Goal: Check status: Check status

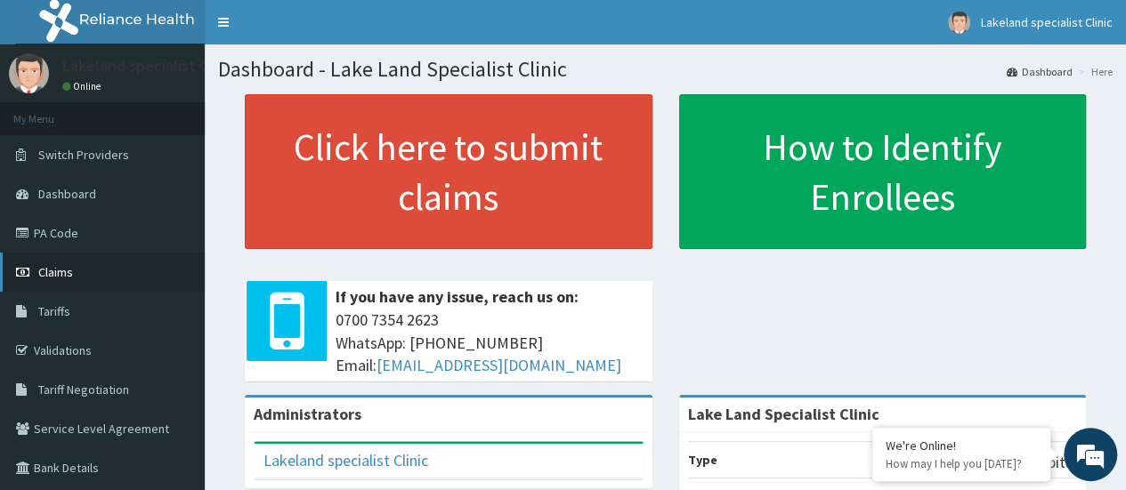
click at [56, 278] on span "Claims" at bounding box center [55, 272] width 35 height 16
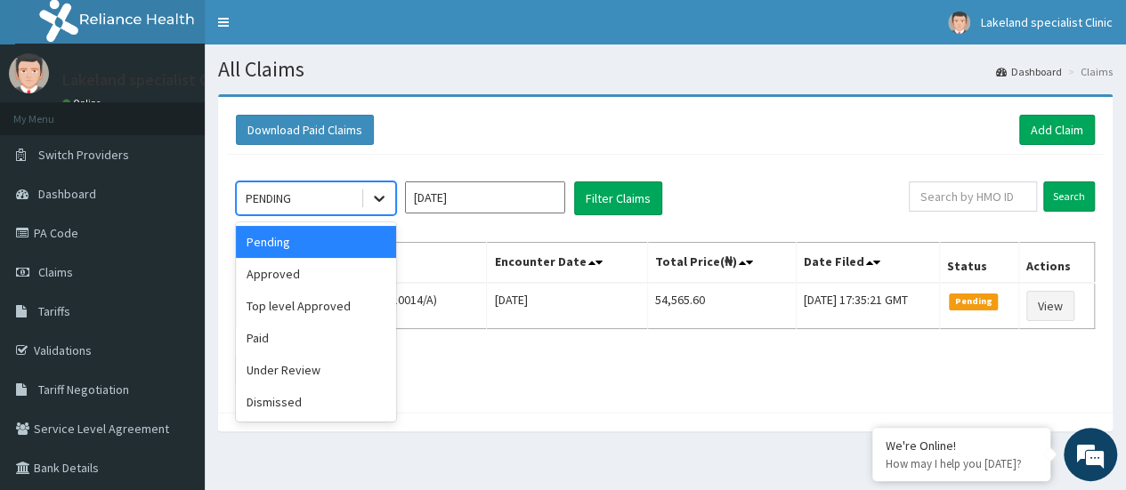
click at [380, 197] on icon at bounding box center [379, 199] width 18 height 18
click at [303, 362] on div "Under Review" at bounding box center [316, 370] width 160 height 32
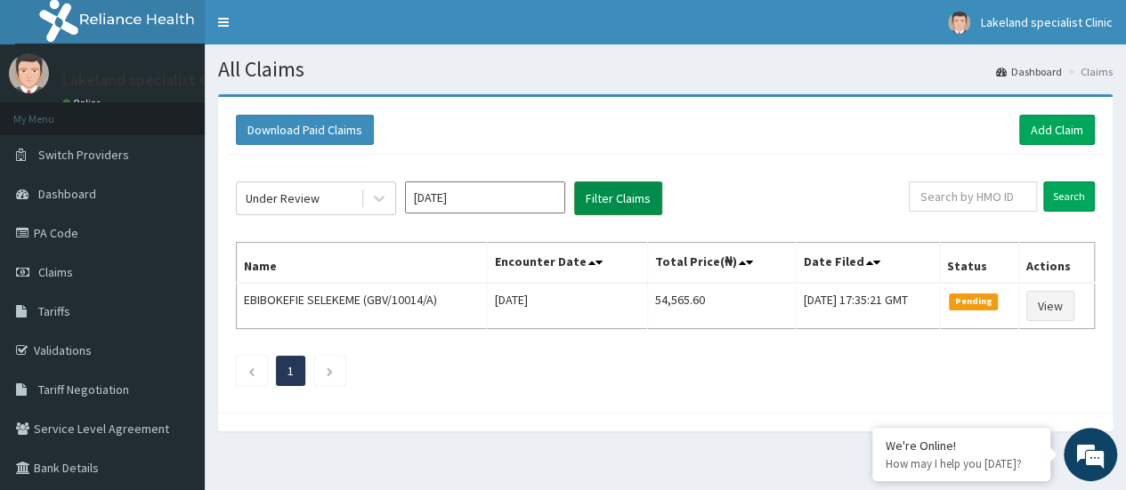
click at [627, 196] on button "Filter Claims" at bounding box center [618, 199] width 88 height 34
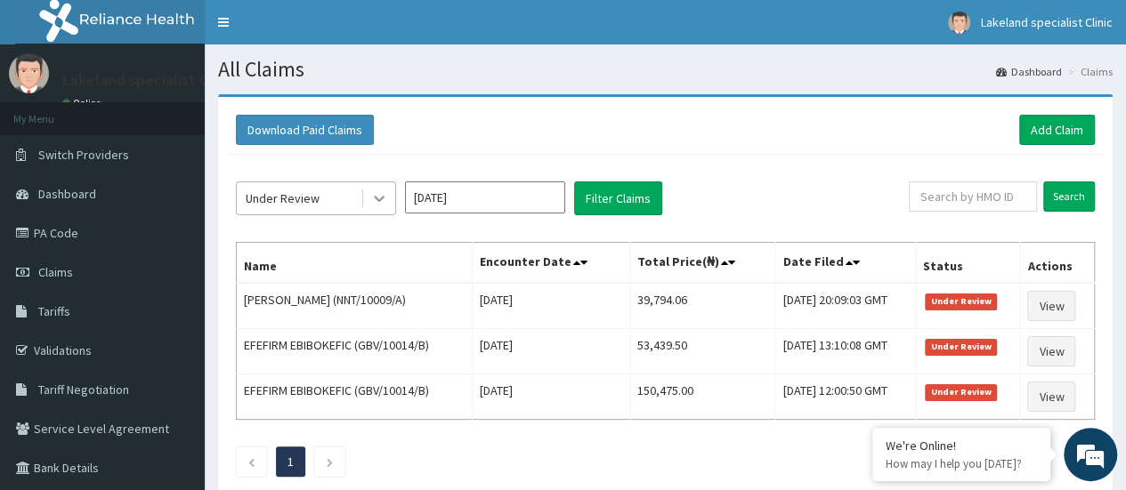
click at [380, 201] on icon at bounding box center [379, 199] width 18 height 18
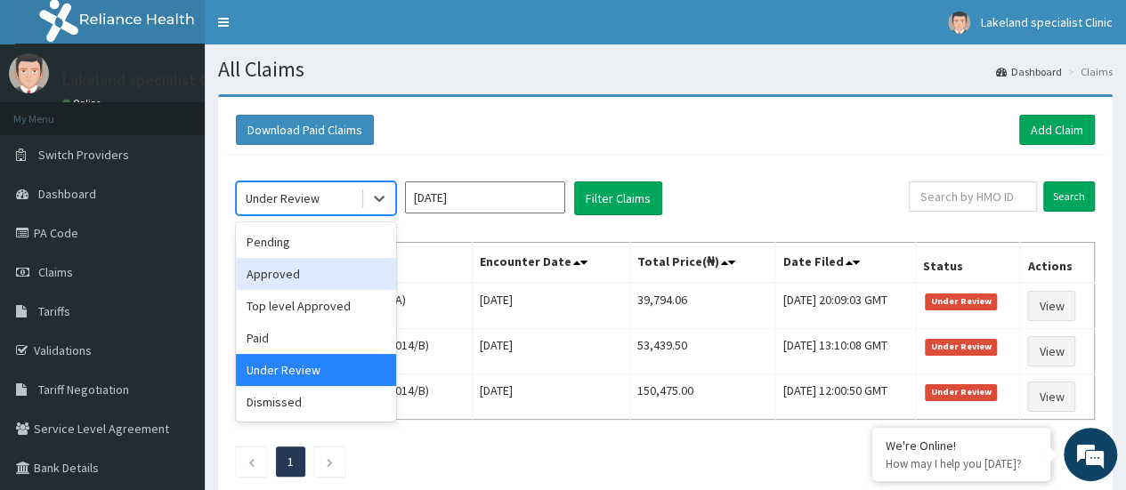
click at [332, 279] on div "Approved" at bounding box center [316, 274] width 160 height 32
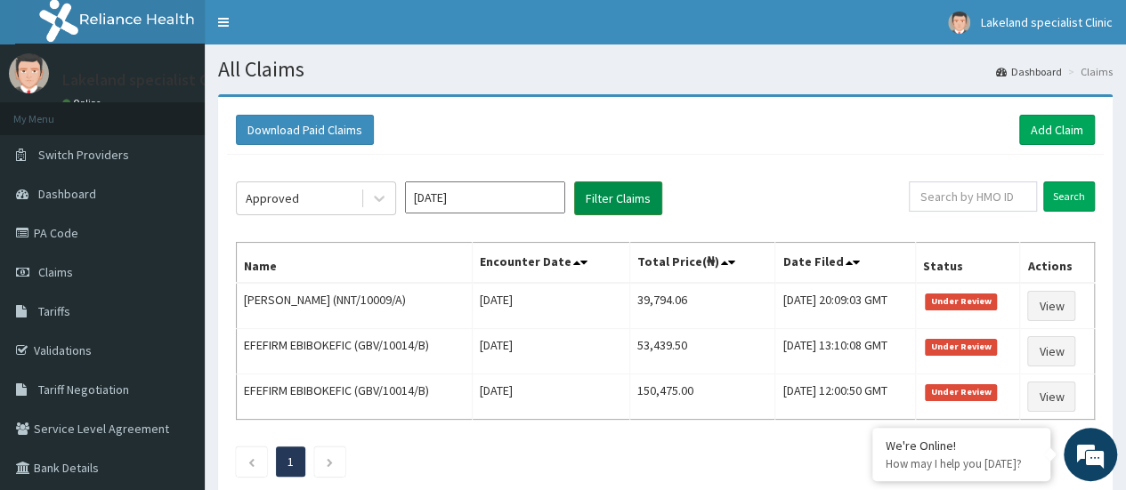
click at [634, 206] on button "Filter Claims" at bounding box center [618, 199] width 88 height 34
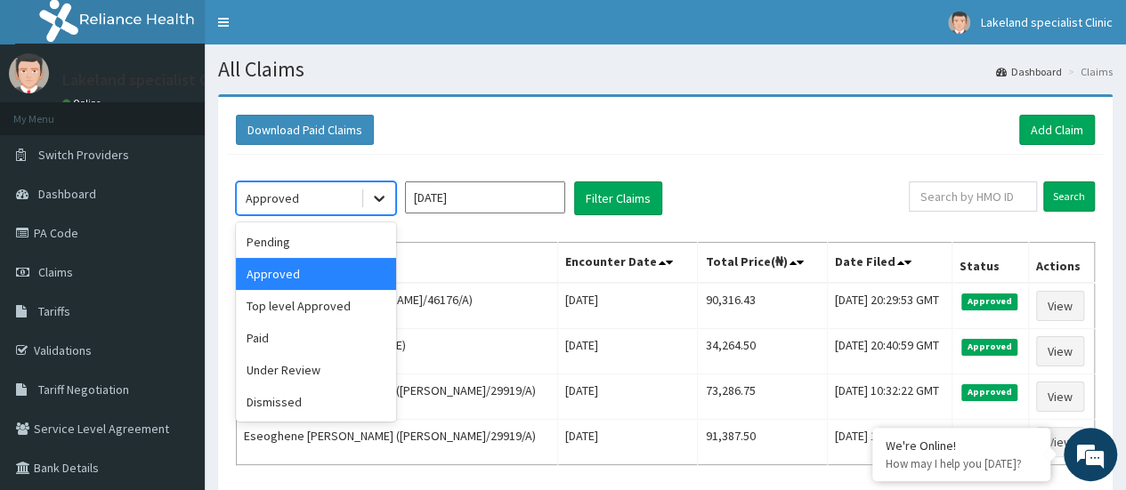
click at [374, 195] on icon at bounding box center [379, 199] width 18 height 18
click at [278, 336] on div "Paid" at bounding box center [316, 338] width 160 height 32
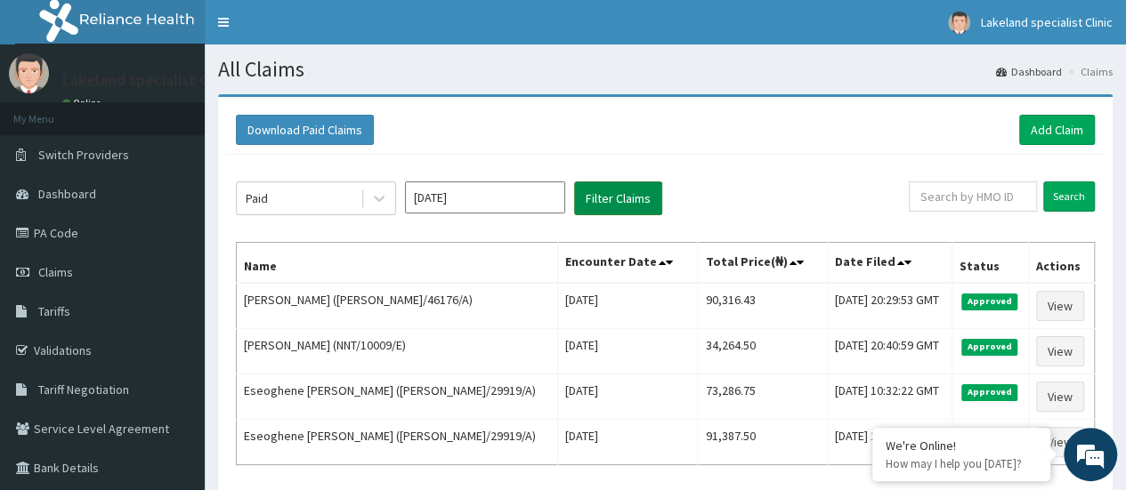
click at [623, 198] on button "Filter Claims" at bounding box center [618, 199] width 88 height 34
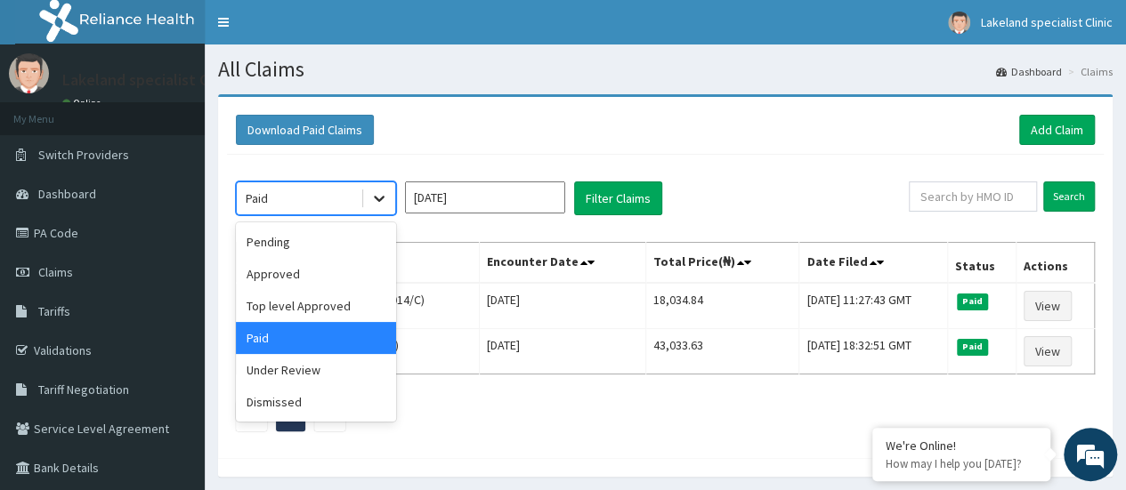
click at [379, 195] on icon at bounding box center [379, 199] width 18 height 18
click at [352, 243] on div "Pending" at bounding box center [316, 242] width 160 height 32
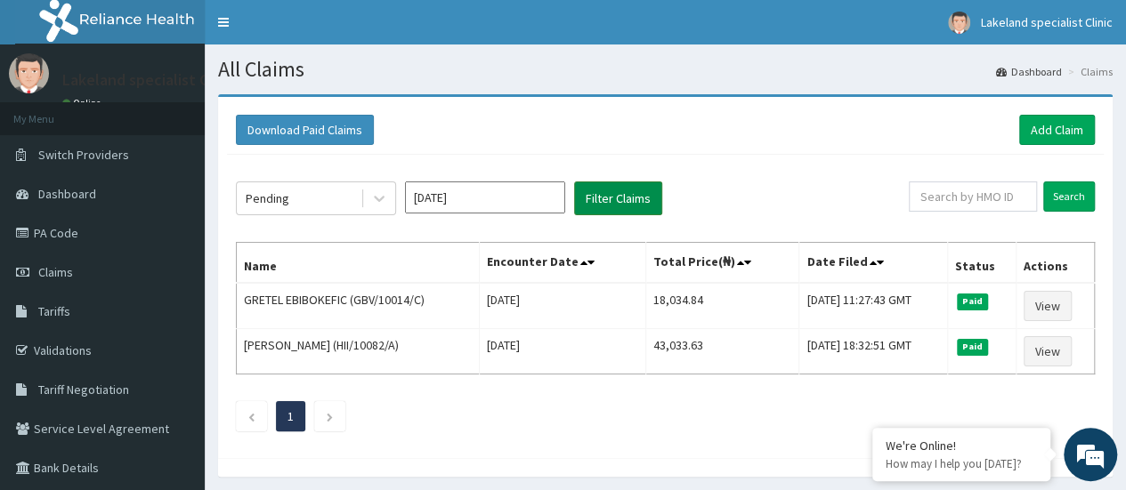
click at [619, 202] on button "Filter Claims" at bounding box center [618, 199] width 88 height 34
